Goal: Task Accomplishment & Management: Use online tool/utility

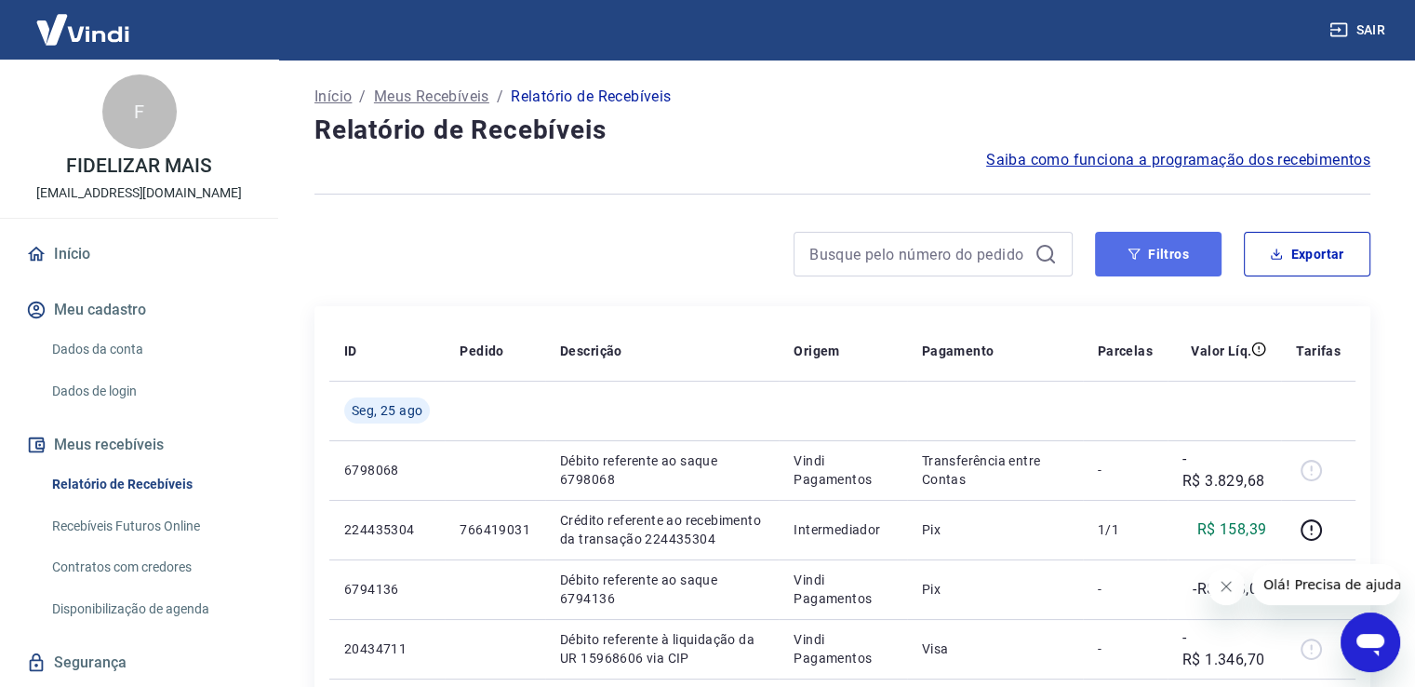
click at [1150, 264] on button "Filtros" at bounding box center [1158, 254] width 127 height 45
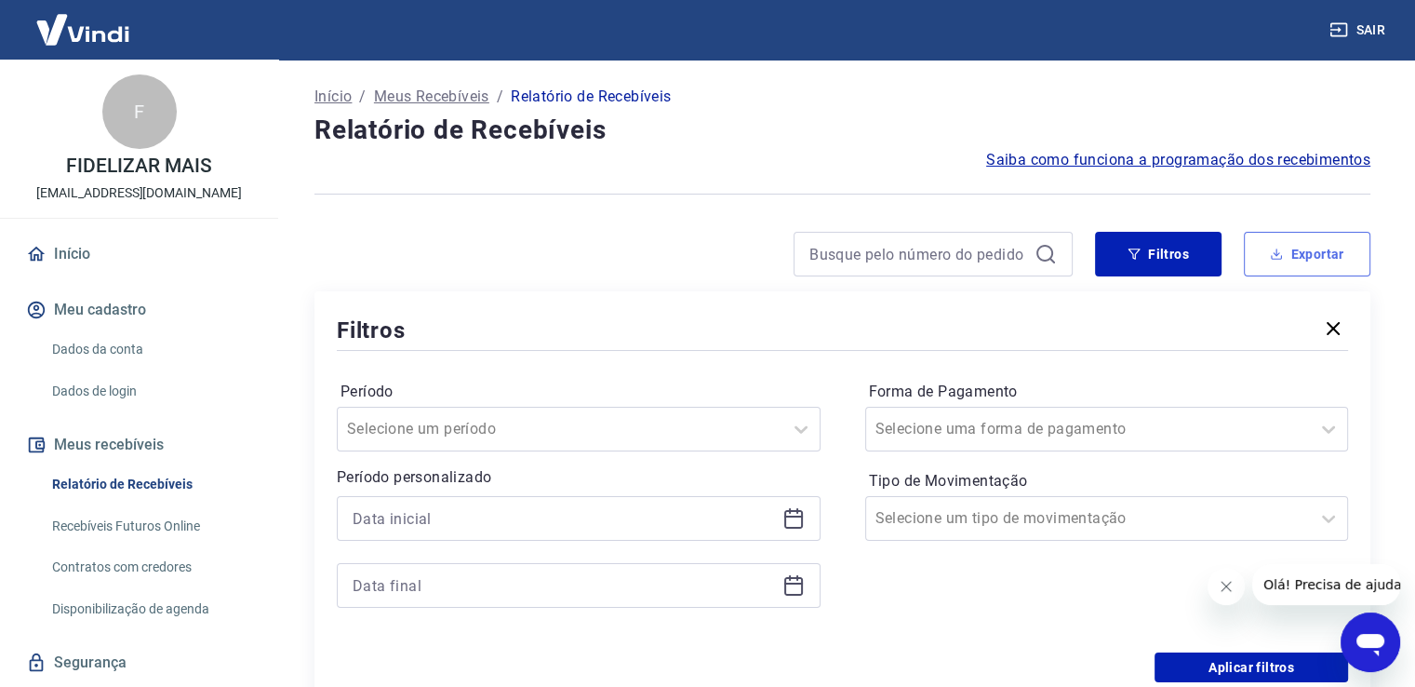
click at [1339, 239] on button "Exportar" at bounding box center [1307, 254] width 127 height 45
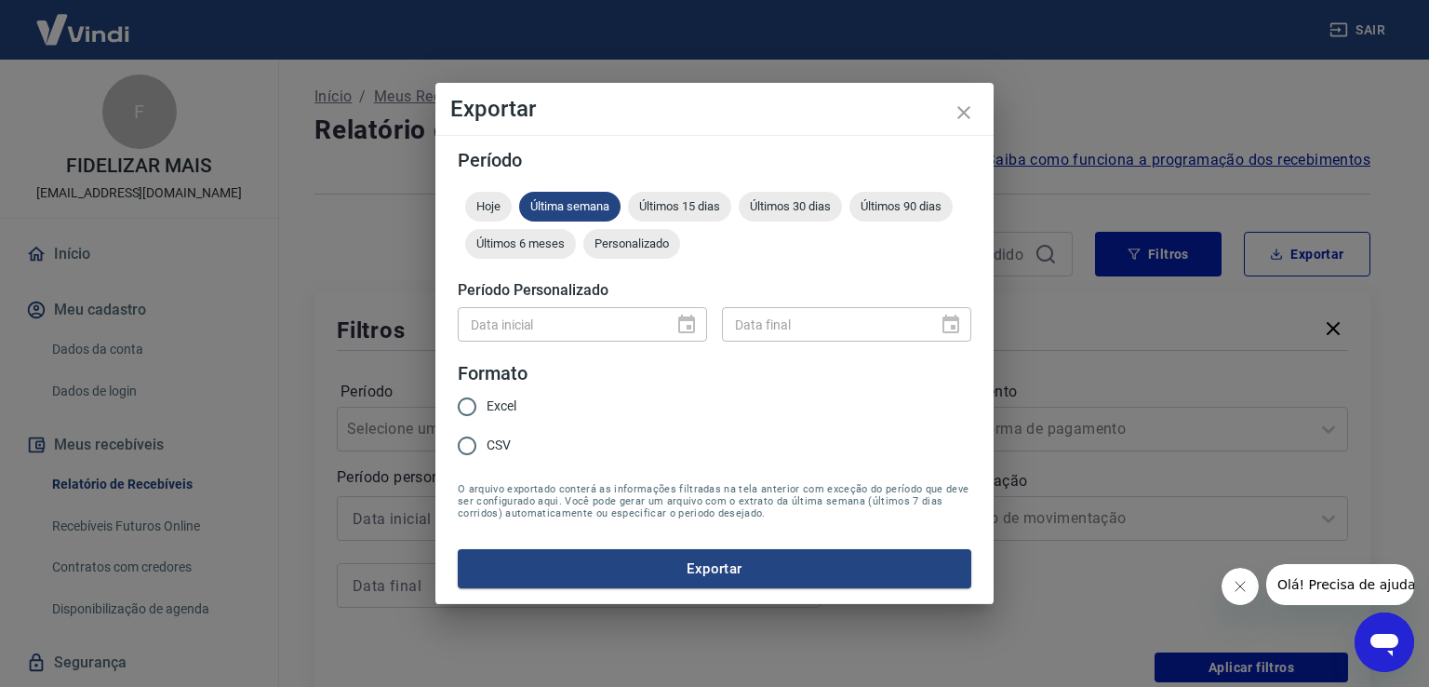
click at [681, 327] on div "Data inicial" at bounding box center [582, 324] width 249 height 34
click at [639, 234] on div "Personalizado" at bounding box center [631, 244] width 97 height 30
click at [613, 315] on input "Data inicial" at bounding box center [559, 324] width 203 height 34
type input "DD/MM/YYYY"
click at [666, 324] on div "Data inicial" at bounding box center [582, 324] width 249 height 34
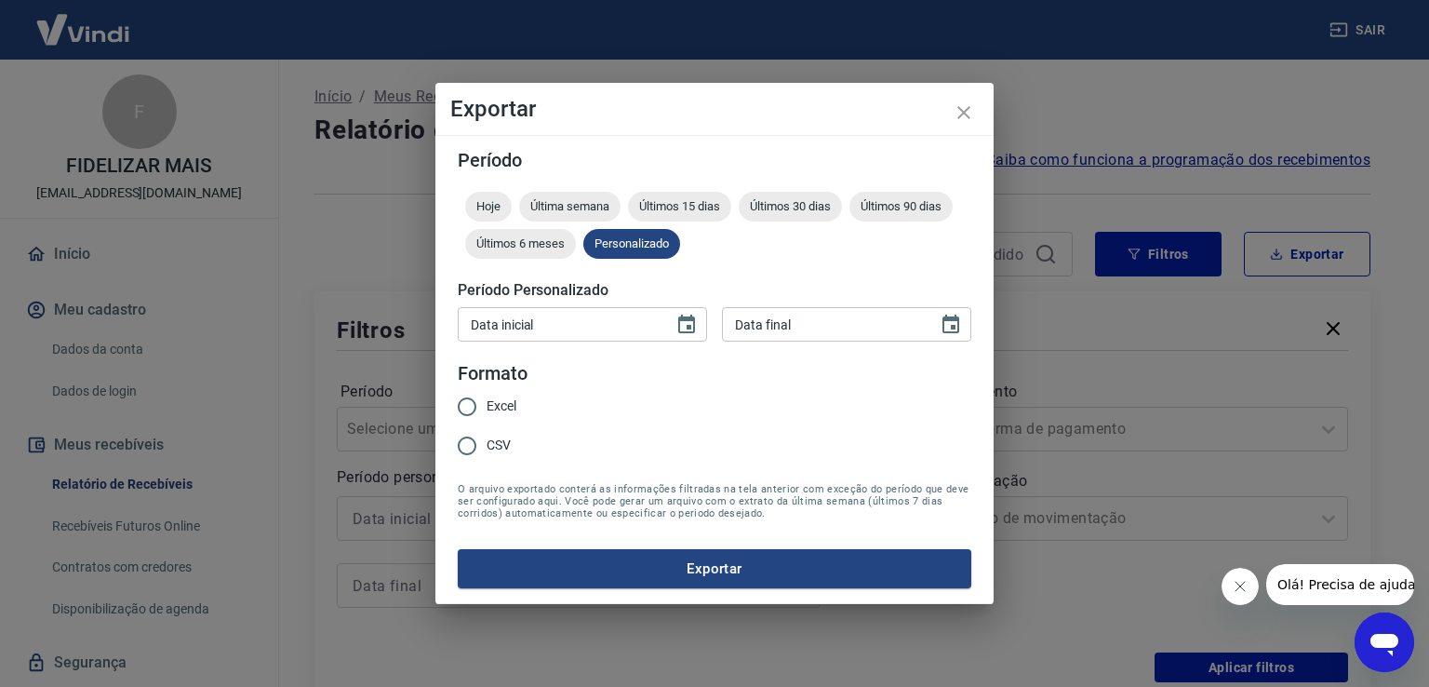
type input "DD/MM/YYYY"
click at [692, 322] on icon "Choose date" at bounding box center [687, 325] width 22 height 22
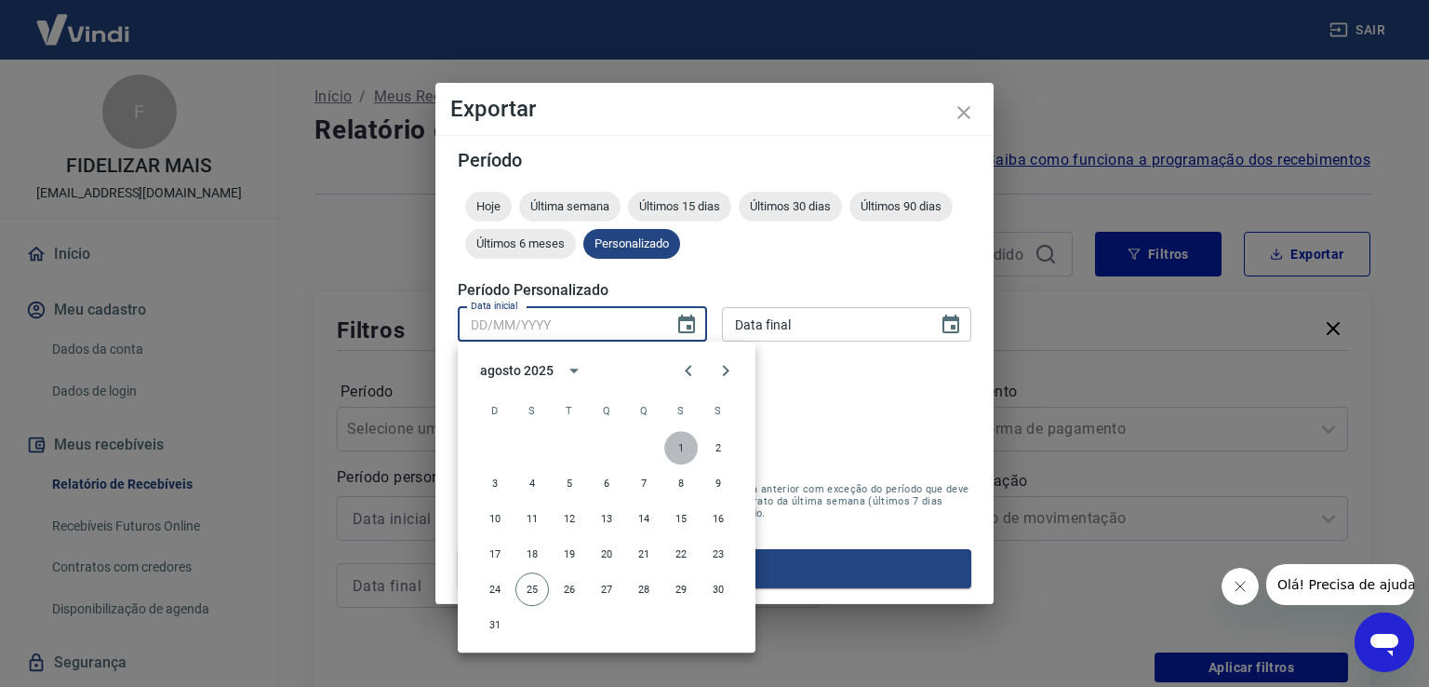
click at [685, 446] on button "1" at bounding box center [680, 447] width 33 height 33
type input "[DATE]"
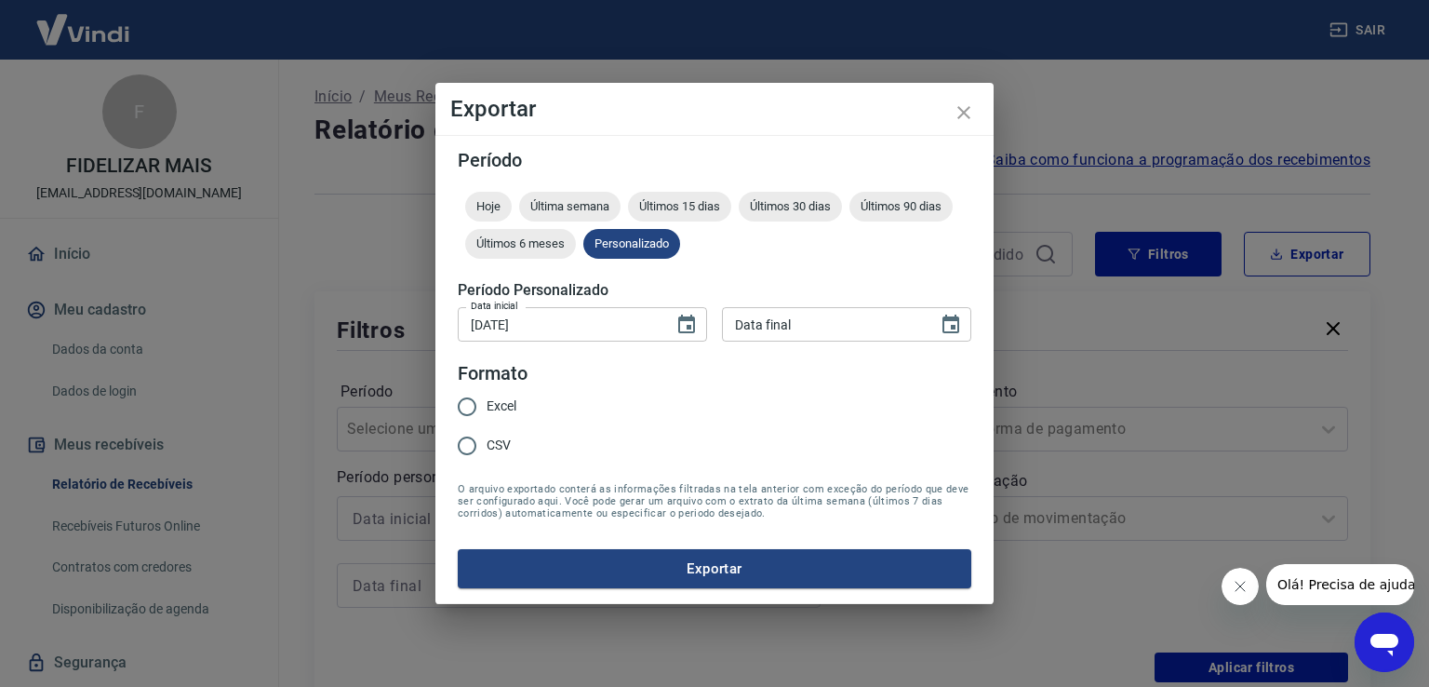
type input "DD/MM/YYYY"
click at [794, 332] on input "DD/MM/YYYY" at bounding box center [823, 324] width 203 height 34
click at [951, 320] on icon "Choose date" at bounding box center [951, 324] width 17 height 19
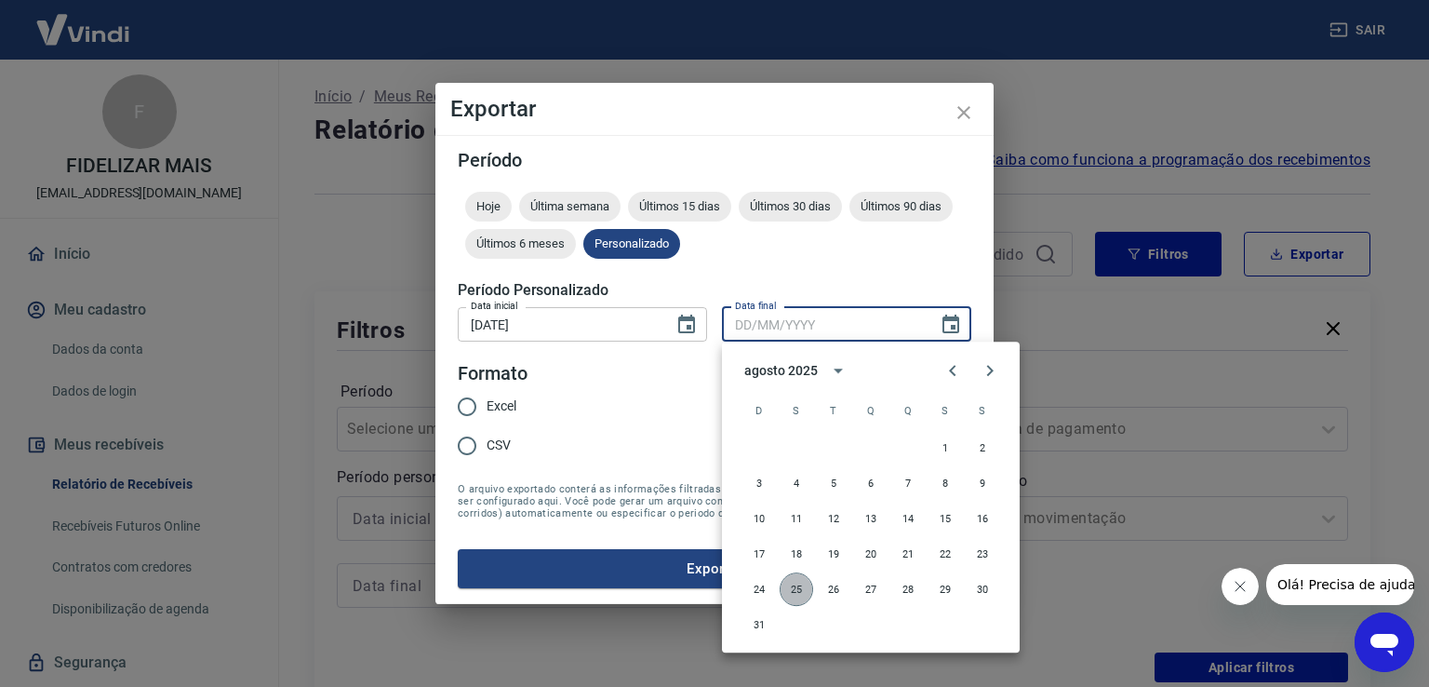
click at [794, 586] on button "25" at bounding box center [796, 588] width 33 height 33
type input "[DATE]"
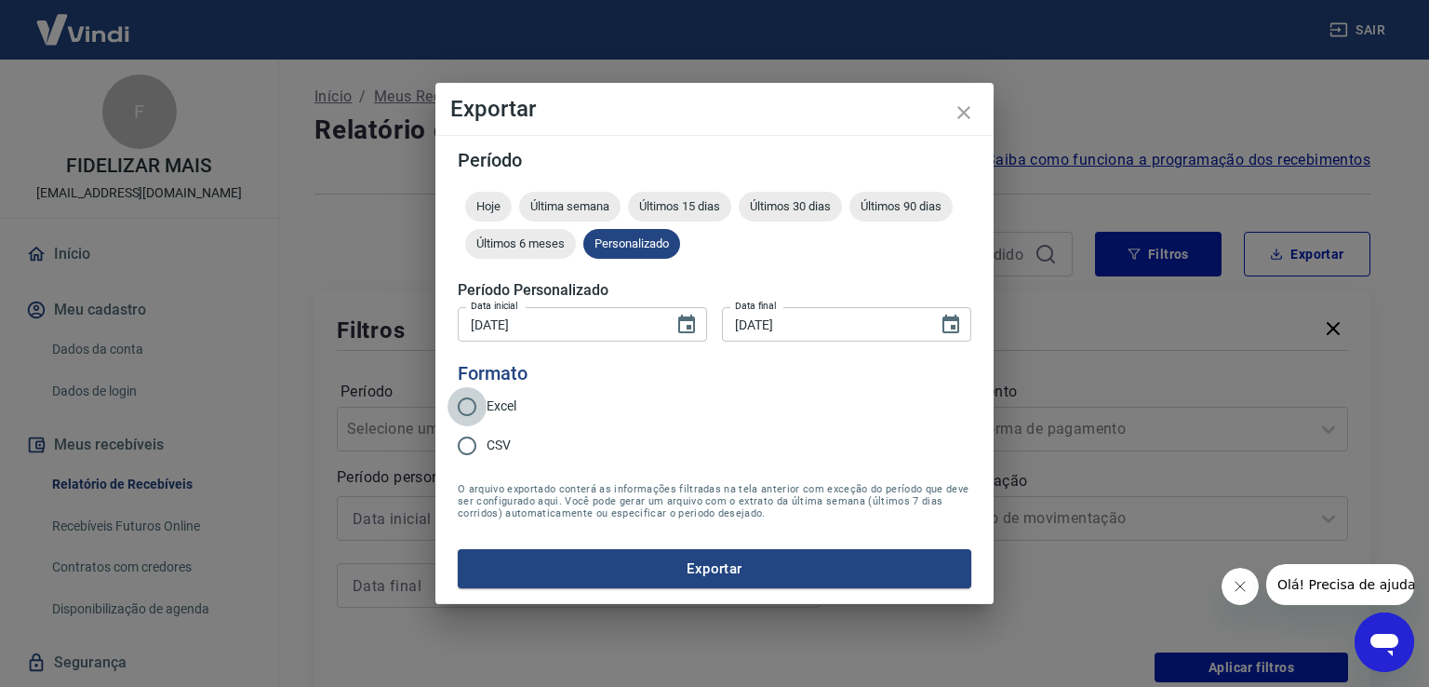
click at [472, 403] on input "Excel" at bounding box center [467, 406] width 39 height 39
radio input "true"
click at [722, 566] on button "Exportar" at bounding box center [715, 568] width 514 height 39
